Goal: Task Accomplishment & Management: Manage account settings

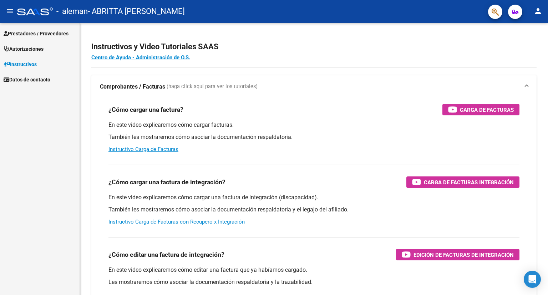
click at [33, 38] on link "Prestadores / Proveedores" at bounding box center [40, 33] width 80 height 15
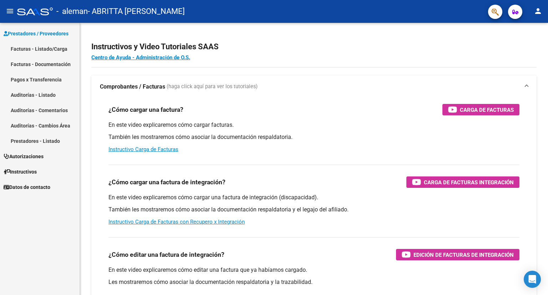
click at [32, 45] on link "Facturas - Listado/Carga" at bounding box center [40, 48] width 80 height 15
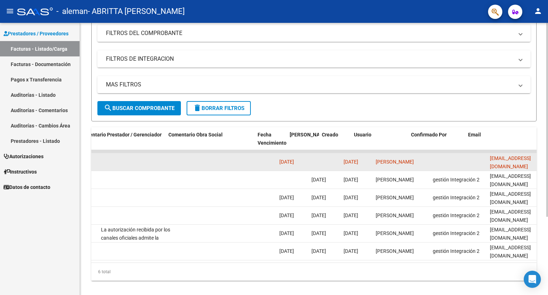
scroll to position [0, 1060]
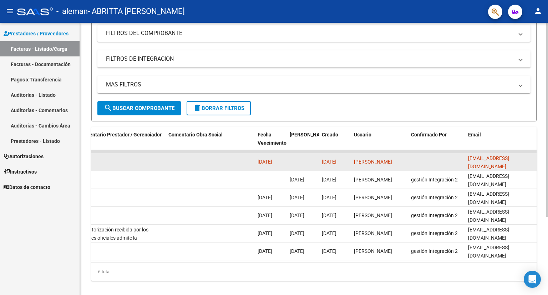
click at [426, 160] on datatable-body-cell at bounding box center [436, 161] width 57 height 17
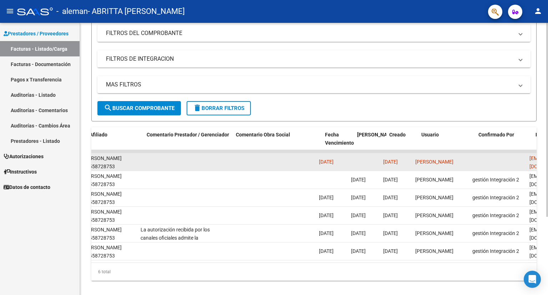
scroll to position [0, 1000]
click at [361, 162] on datatable-body-cell at bounding box center [363, 161] width 32 height 17
click at [478, 165] on datatable-body-cell at bounding box center [496, 161] width 57 height 17
